Goal: Transaction & Acquisition: Download file/media

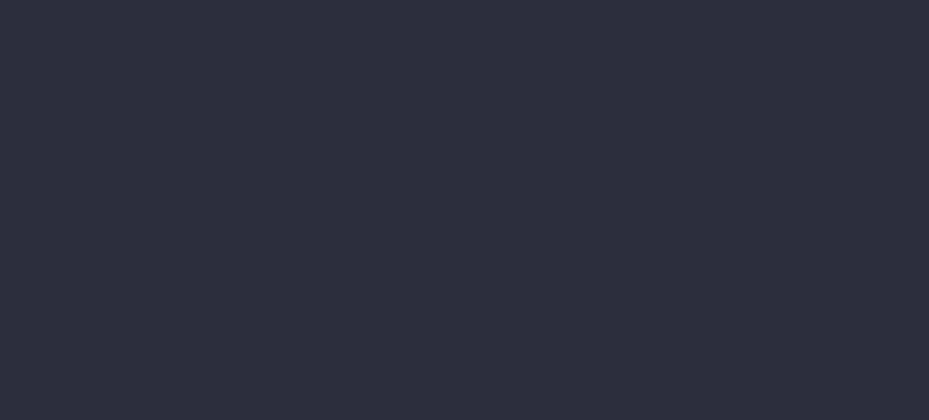
type input "[DATE] - [DATE]"
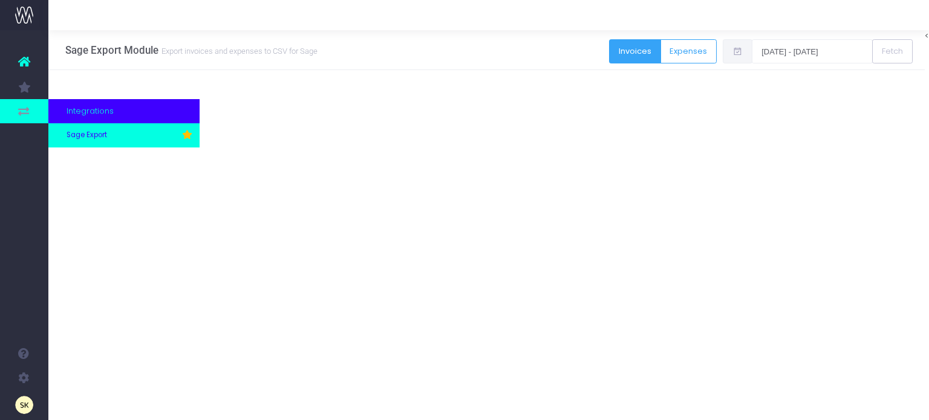
click at [83, 135] on span "Sage Export" at bounding box center [86, 135] width 41 height 11
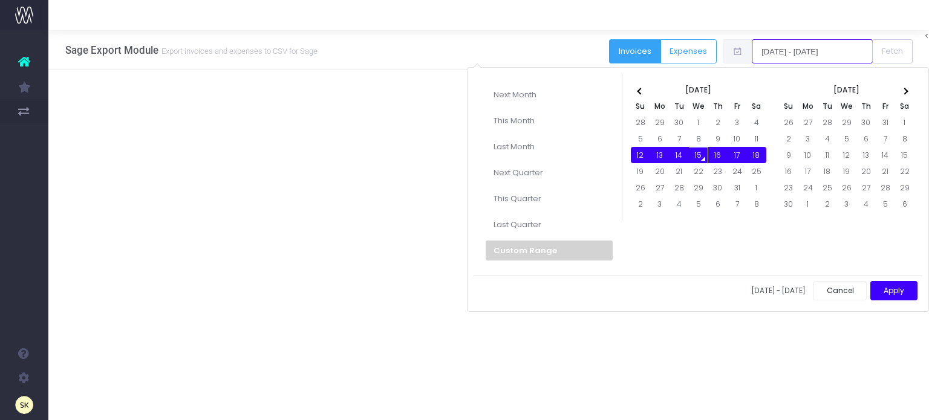
click at [817, 48] on input "[DATE] - [DATE]" at bounding box center [811, 51] width 121 height 24
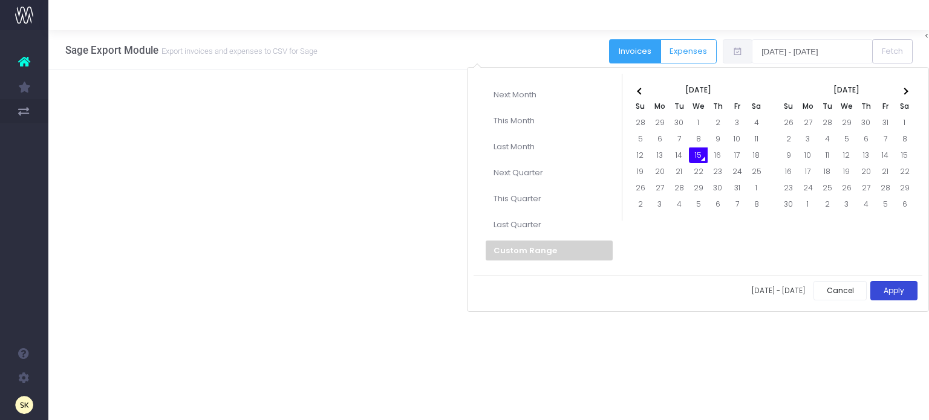
click at [899, 284] on button "Apply" at bounding box center [893, 291] width 47 height 20
type input "15-10-2025 - 15-10-2025"
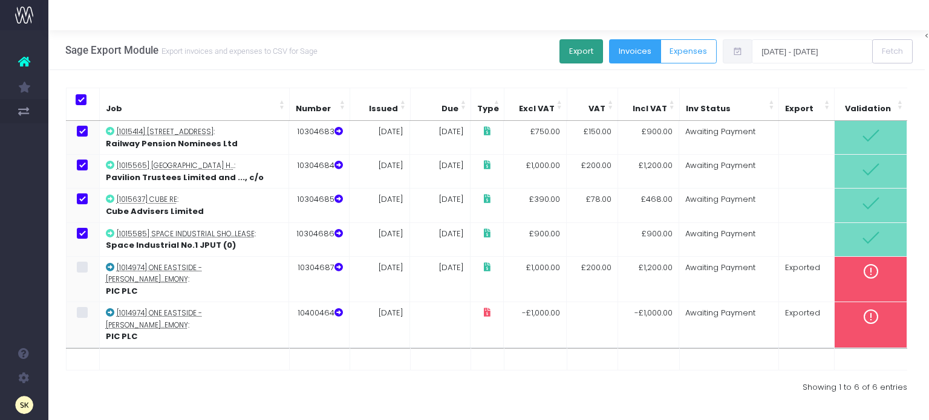
click at [573, 53] on button "Export" at bounding box center [581, 51] width 44 height 24
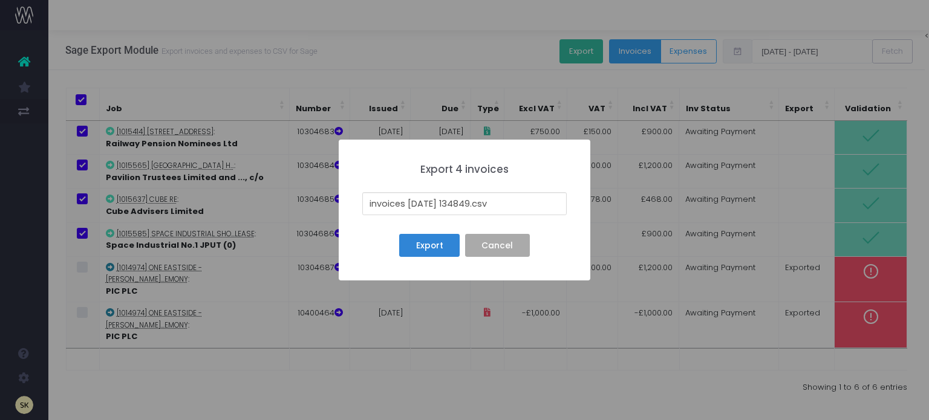
drag, startPoint x: 475, startPoint y: 202, endPoint x: 313, endPoint y: 193, distance: 162.3
click at [313, 193] on div "× Export 4 invoices invoices 25-10-15 134849.csv Export No Cancel" at bounding box center [464, 210] width 929 height 420
click at [313, 193] on div "× Export 4 invoices 15.csv Export No Cancel" at bounding box center [464, 210] width 929 height 420
type input "15TH OCT 2025 BATCH _ C.csv"
click at [434, 245] on button "Export" at bounding box center [429, 245] width 60 height 23
